Goal: Browse casually: Explore the website without a specific task or goal

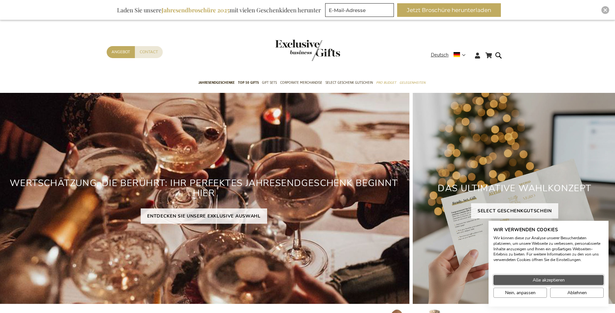
click at [543, 278] on span "Alle akzeptieren" at bounding box center [549, 279] width 32 height 7
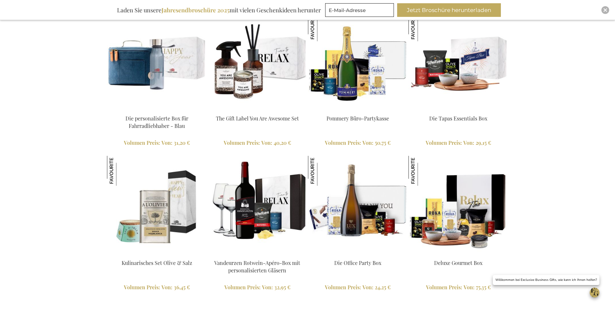
scroll to position [1459, 0]
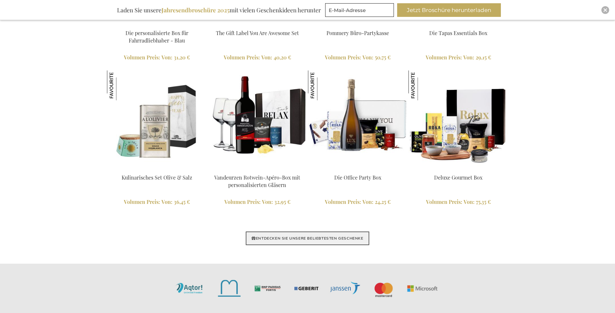
click at [363, 237] on link "ENTDECKEN SIE UNSERE BELIEBTESTEN GESCHENKE" at bounding box center [307, 238] width 123 height 14
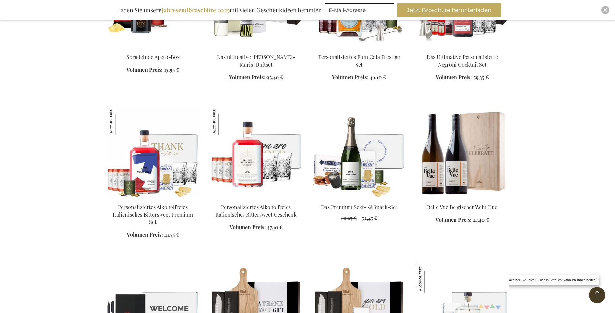
scroll to position [519, 0]
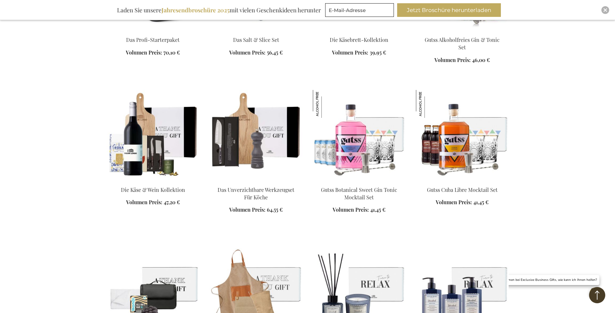
scroll to position [810, 0]
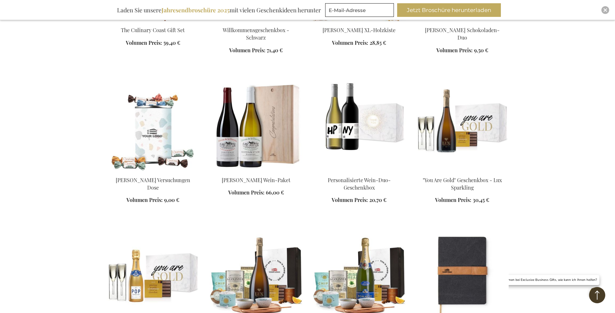
scroll to position [1653, 0]
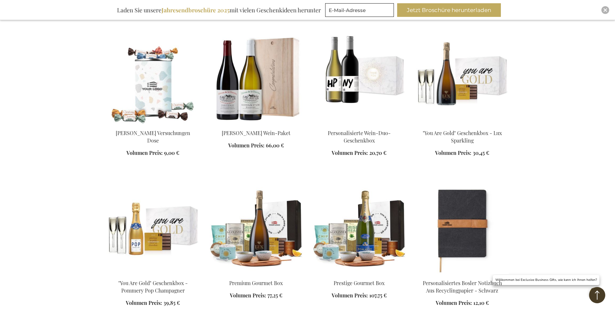
scroll to position [1751, 0]
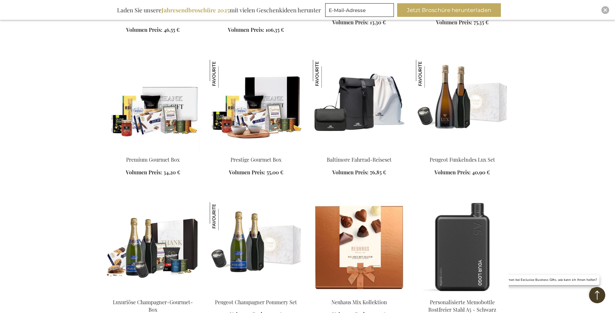
scroll to position [2399, 0]
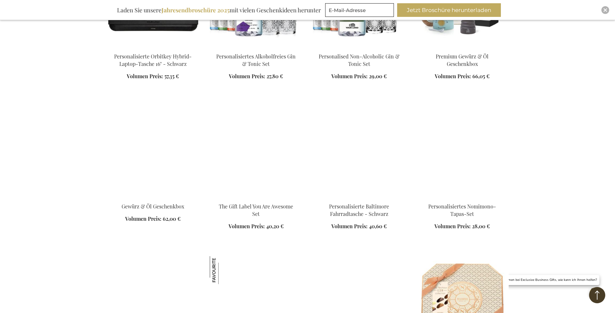
scroll to position [2885, 0]
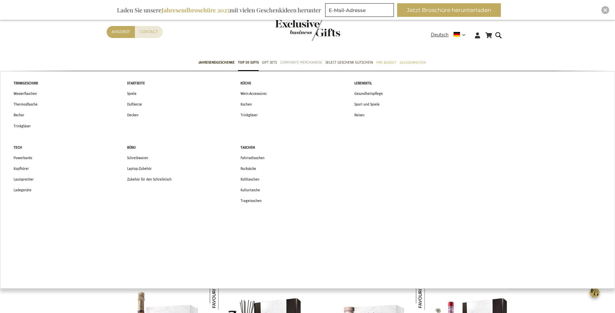
click at [308, 62] on span "Corporate Merchandise" at bounding box center [301, 62] width 42 height 7
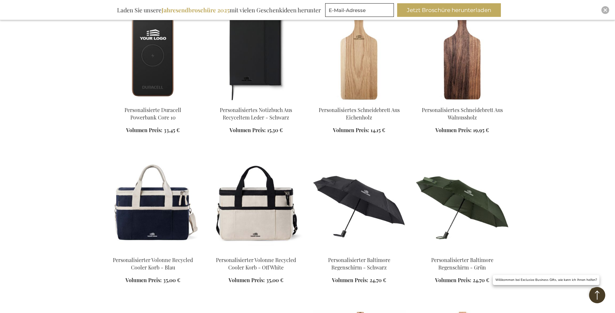
scroll to position [519, 0]
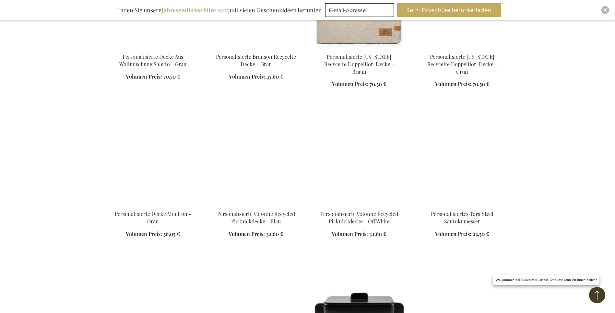
scroll to position [1102, 0]
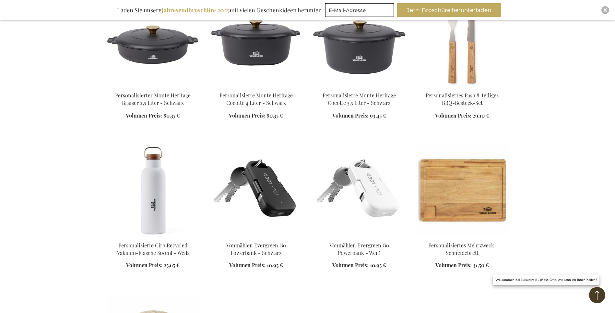
scroll to position [1718, 0]
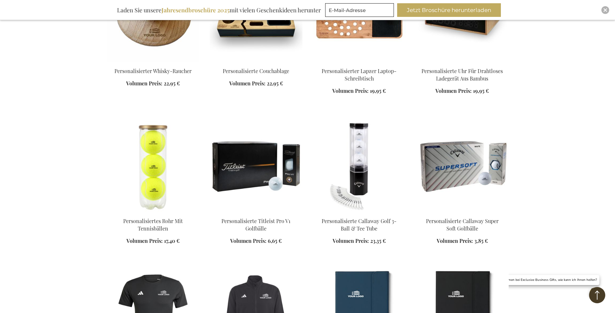
scroll to position [1816, 0]
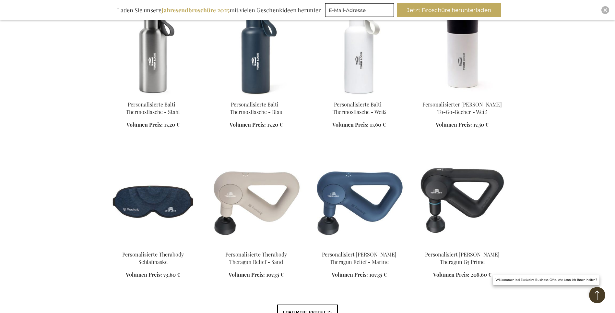
scroll to position [2237, 0]
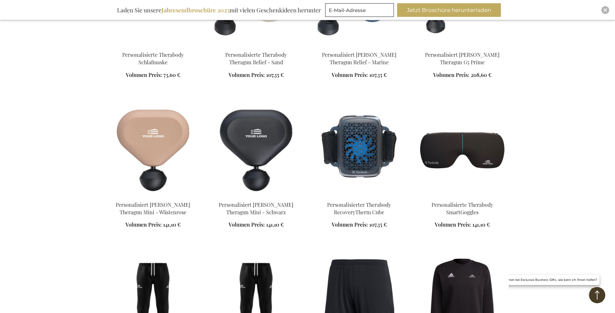
scroll to position [2431, 0]
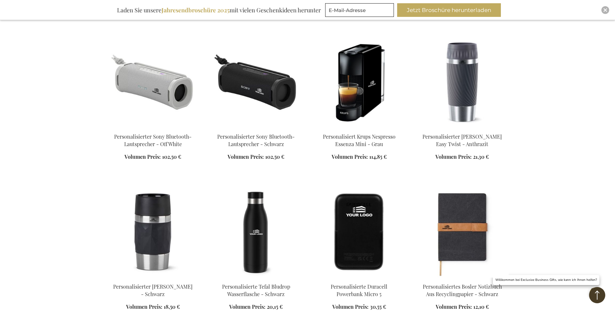
scroll to position [3112, 0]
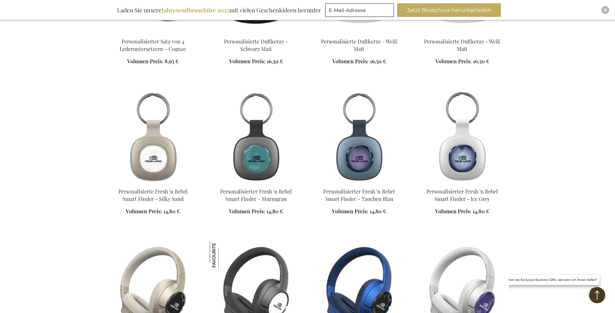
scroll to position [3663, 0]
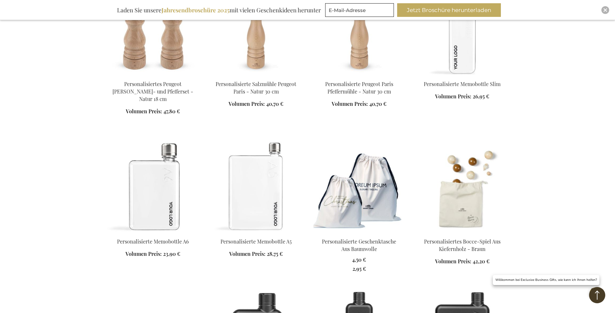
scroll to position [4539, 0]
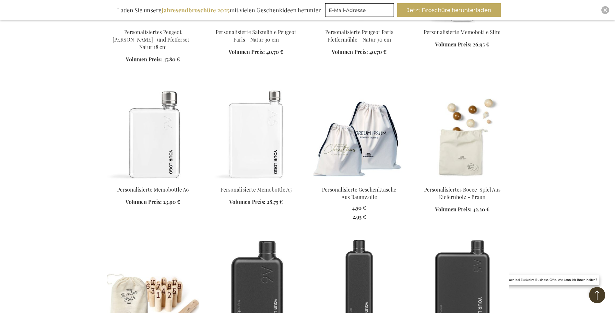
scroll to position [4571, 0]
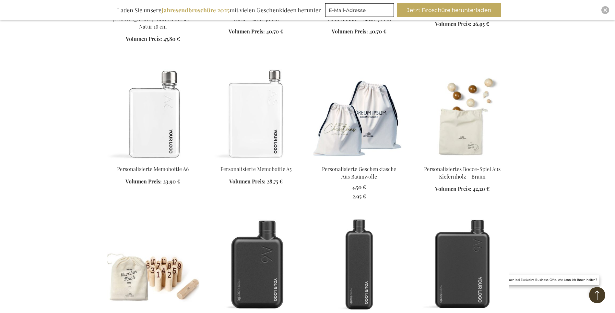
scroll to position [4733, 0]
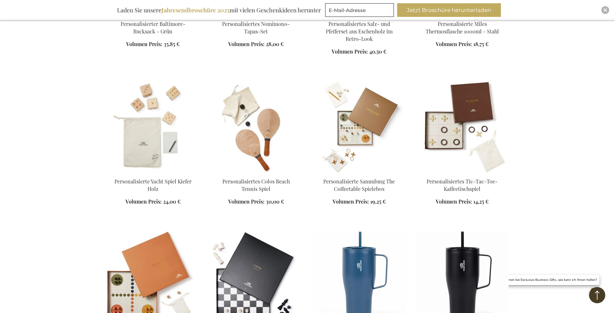
scroll to position [6841, 0]
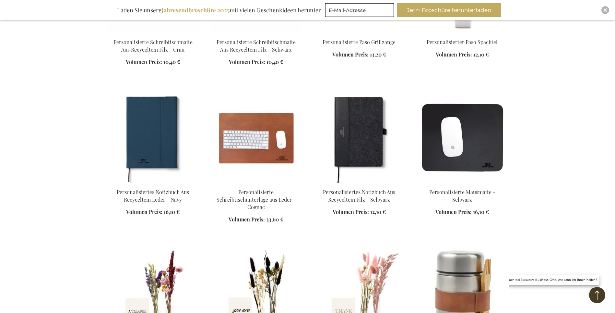
scroll to position [9240, 0]
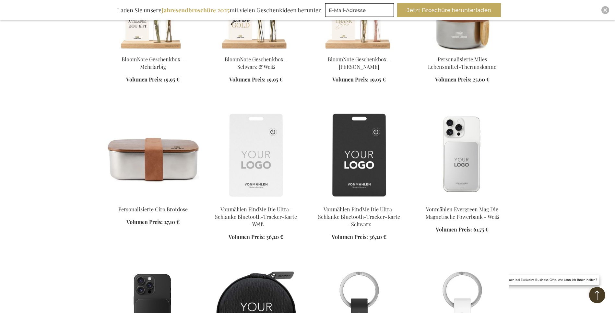
scroll to position [9434, 0]
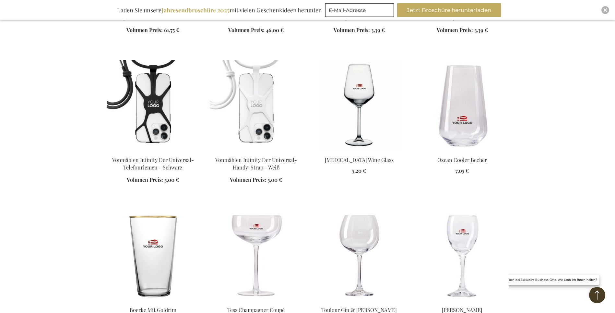
scroll to position [9888, 0]
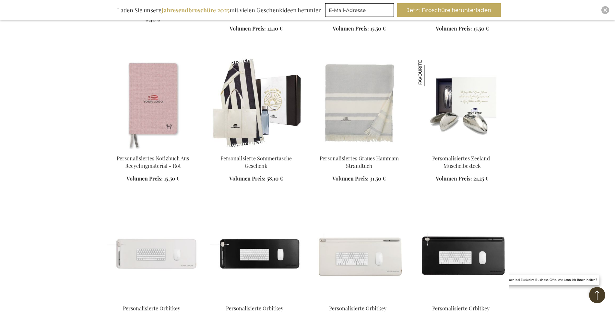
scroll to position [10310, 0]
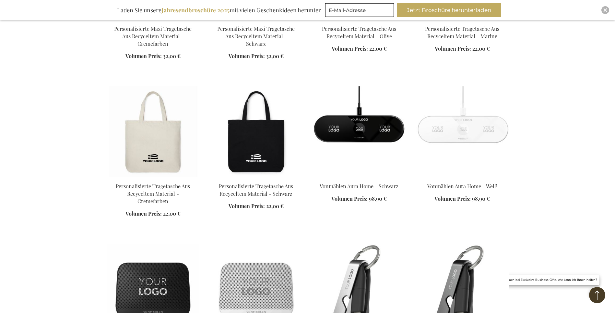
scroll to position [11055, 0]
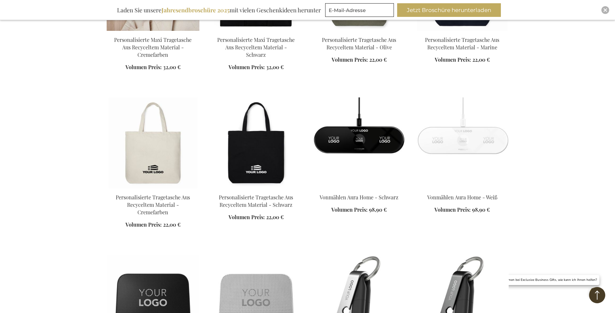
scroll to position [10666, 0]
